Goal: Task Accomplishment & Management: Manage account settings

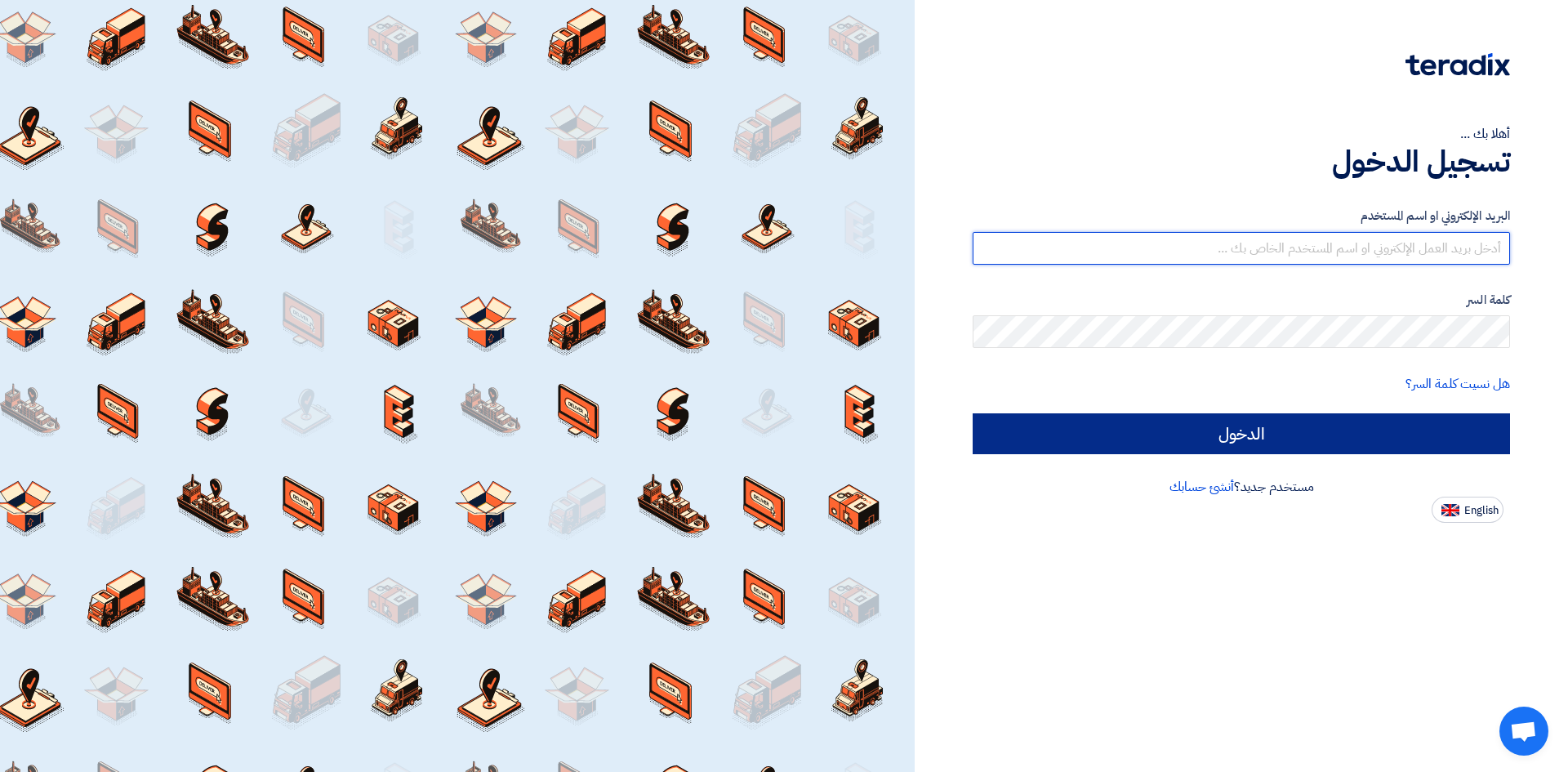
type input "[EMAIL_ADDRESS][DOMAIN_NAME]"
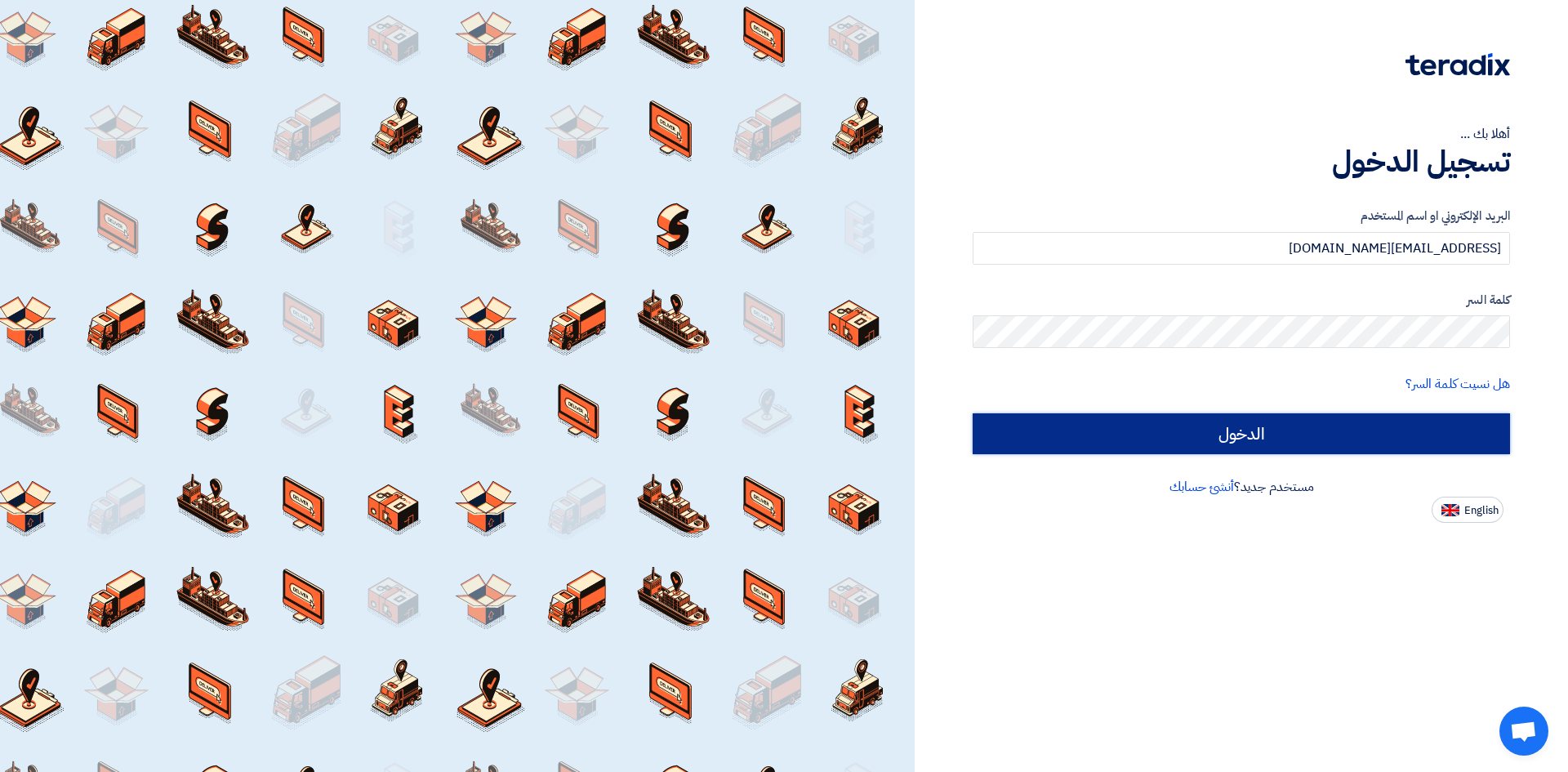
click at [1000, 431] on input "الدخول" at bounding box center [1241, 433] width 537 height 41
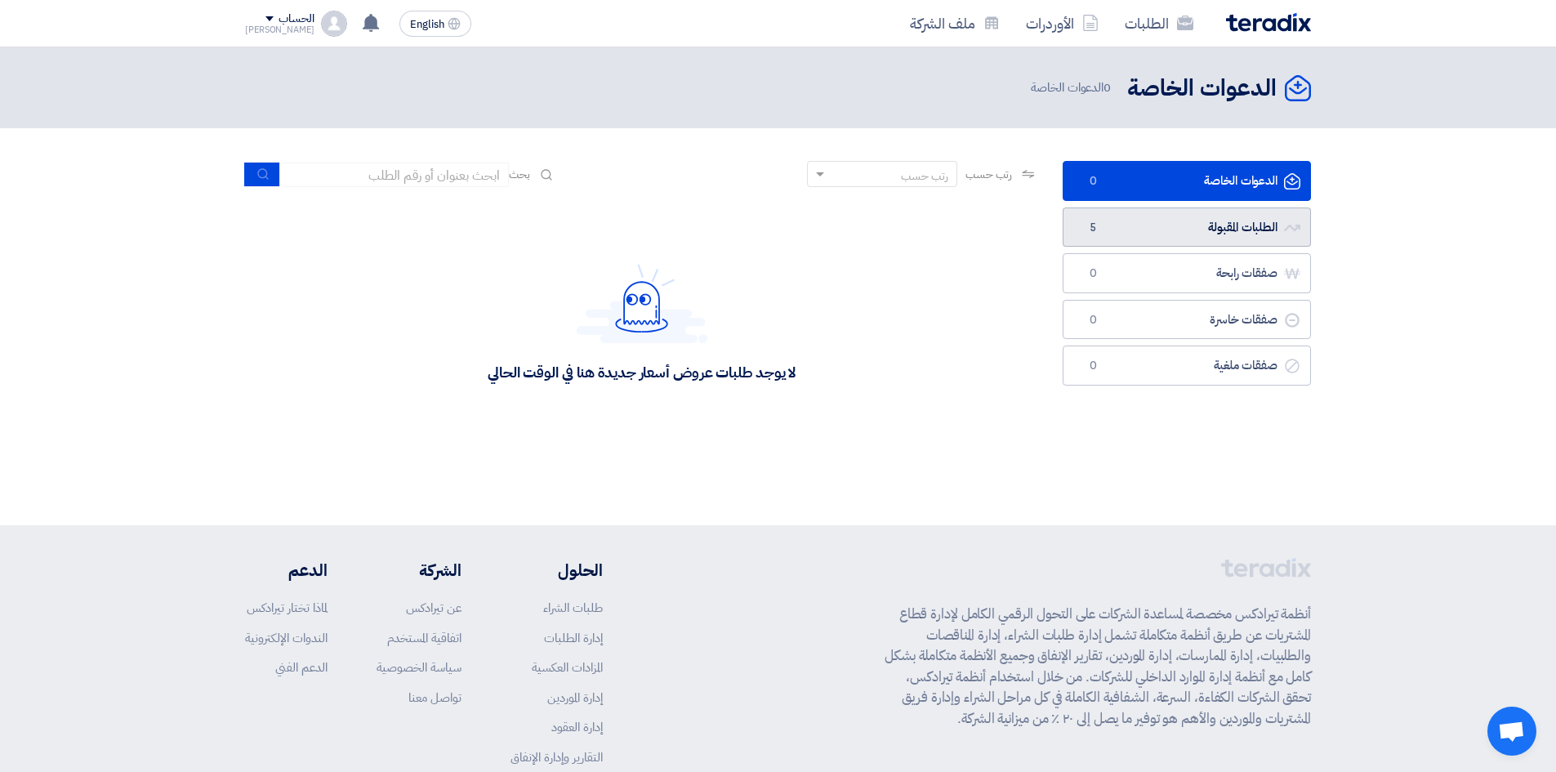
click at [1099, 229] on span "5" at bounding box center [1093, 228] width 20 height 16
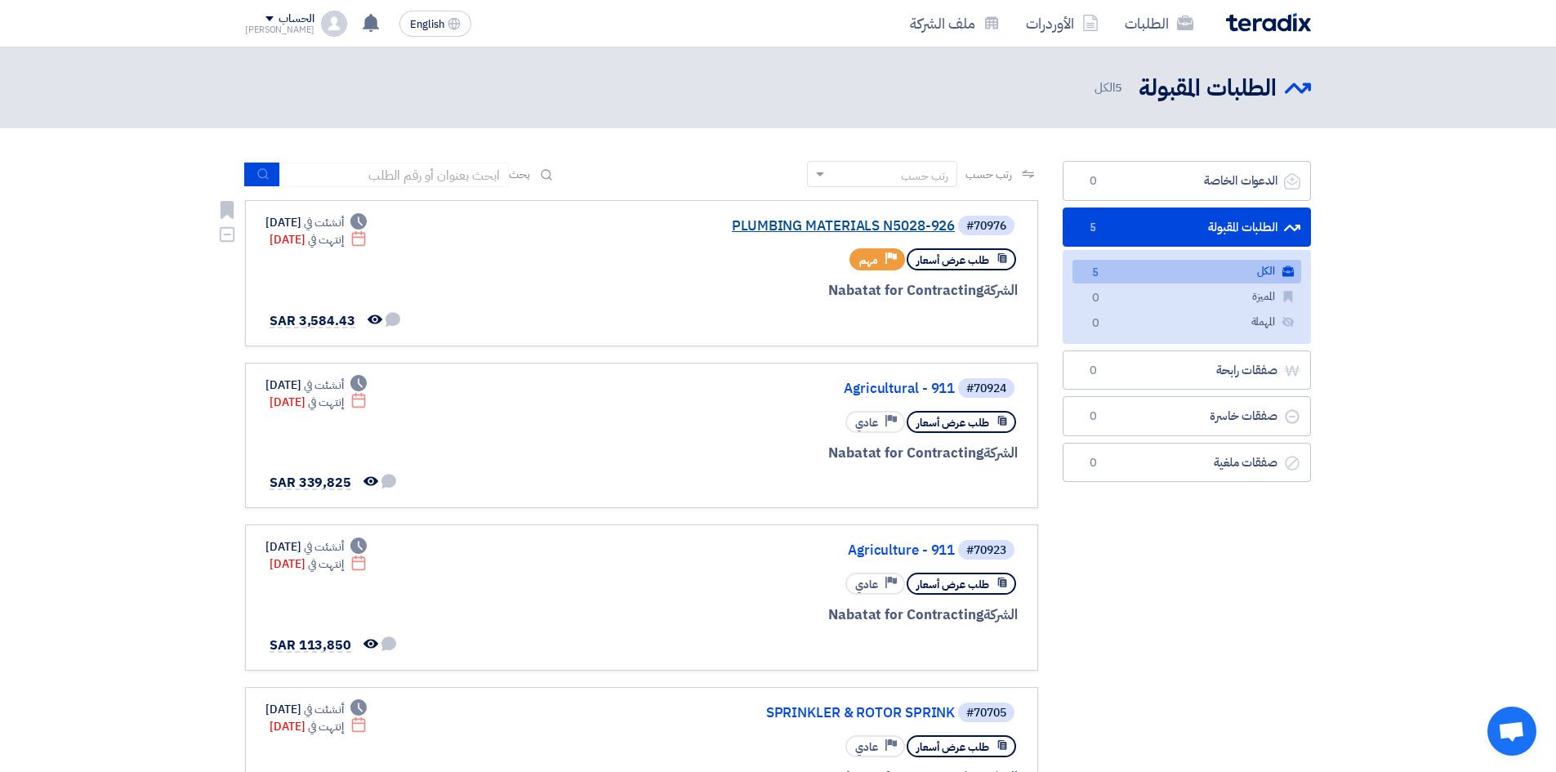
click at [873, 219] on link "PLUMBING MATERIALS N5028-926" at bounding box center [791, 226] width 327 height 15
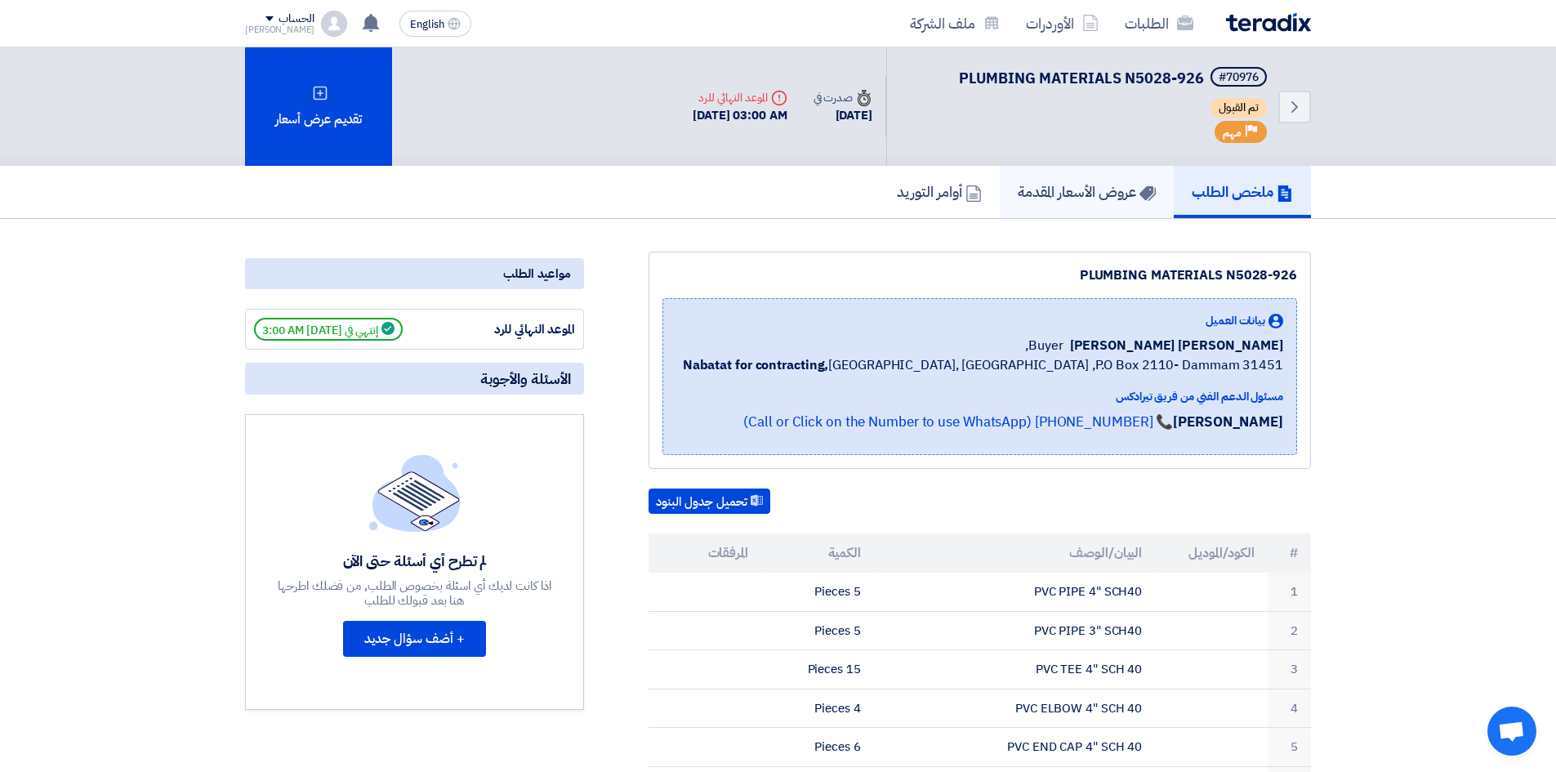
click at [1074, 205] on link "عروض الأسعار المقدمة" at bounding box center [1086, 192] width 174 height 52
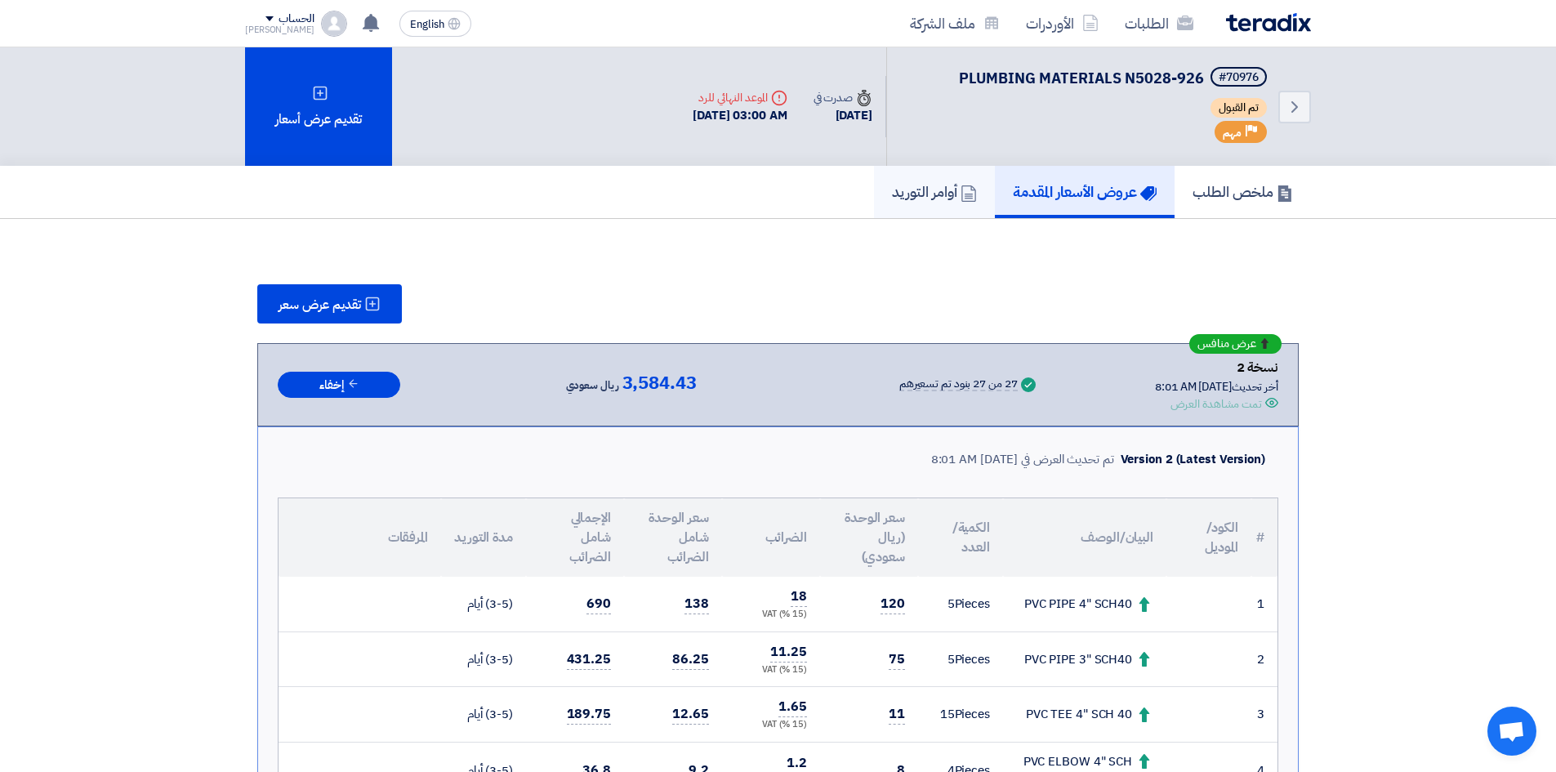
click at [906, 201] on h5 "أوامر التوريد" at bounding box center [934, 191] width 85 height 19
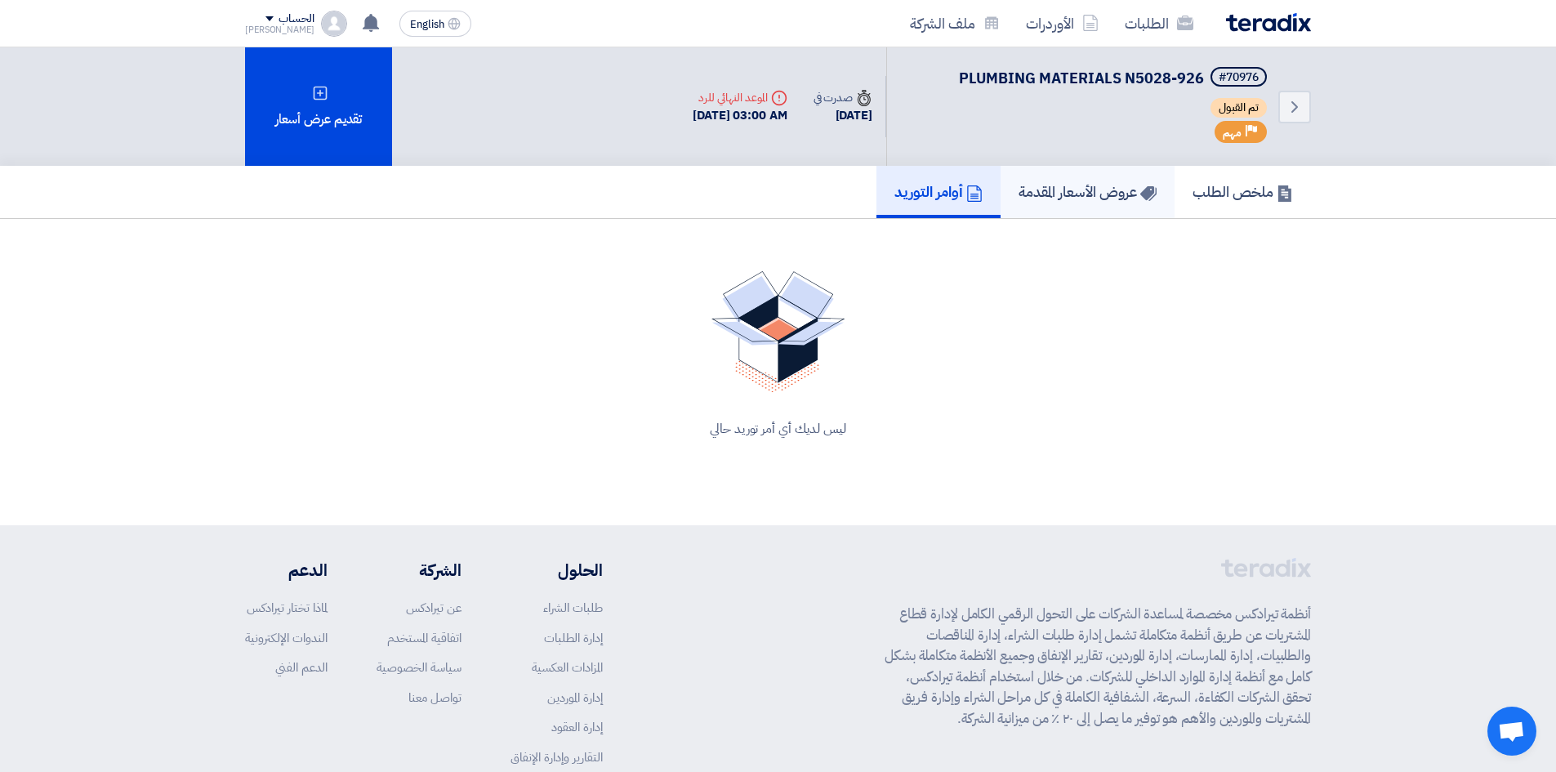
click at [1116, 195] on h5 "عروض الأسعار المقدمة" at bounding box center [1087, 191] width 138 height 19
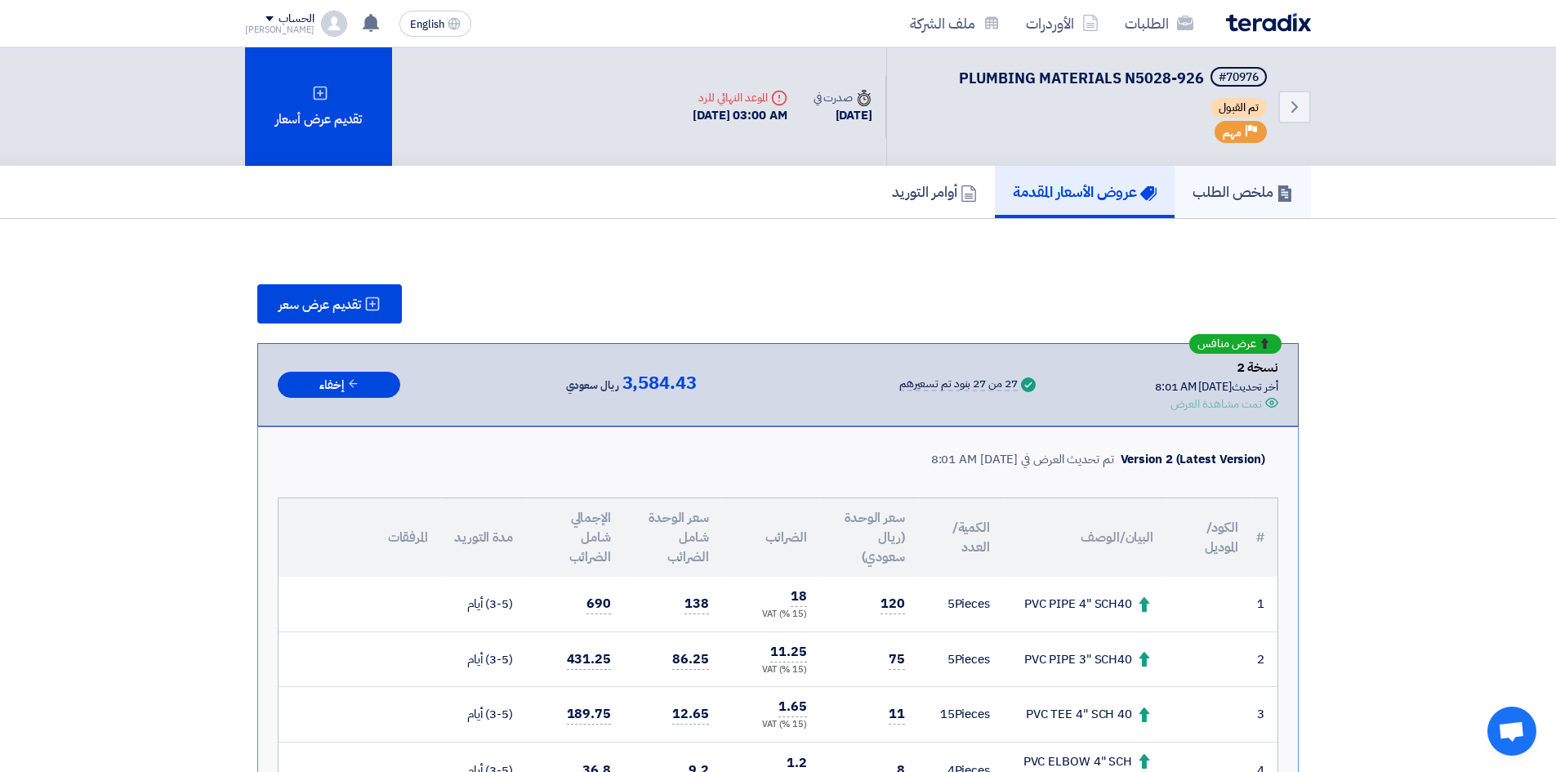
click at [1213, 201] on h5 "ملخص الطلب" at bounding box center [1242, 191] width 100 height 19
